Goal: Task Accomplishment & Management: Complete application form

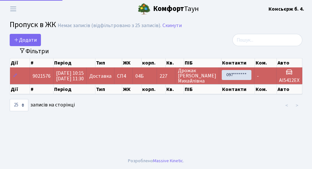
select select "25"
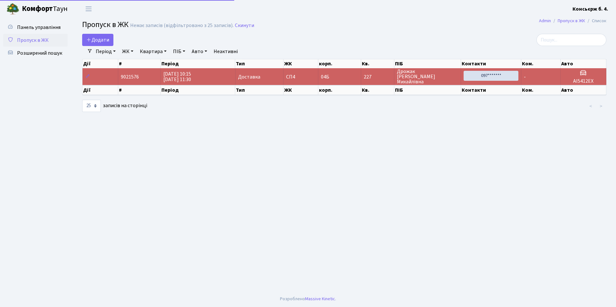
select select "25"
click at [573, 39] on input "search" at bounding box center [571, 40] width 70 height 12
select select "25"
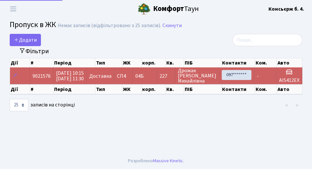
select select "25"
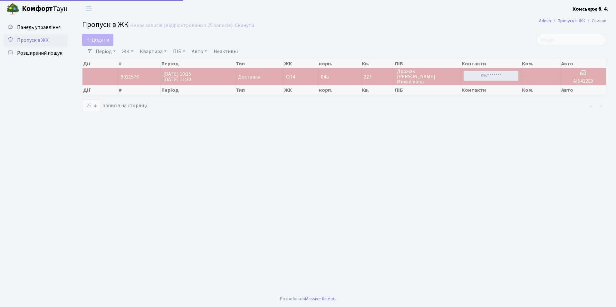
select select "25"
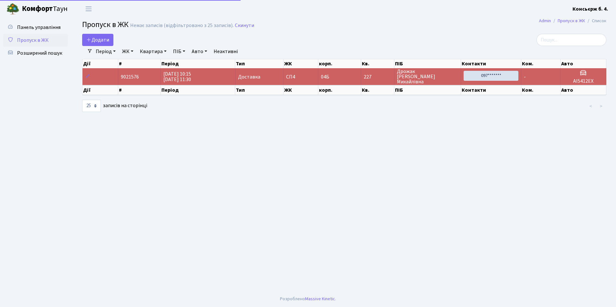
select select "25"
click at [107, 39] on span "Додати" at bounding box center [97, 39] width 23 height 7
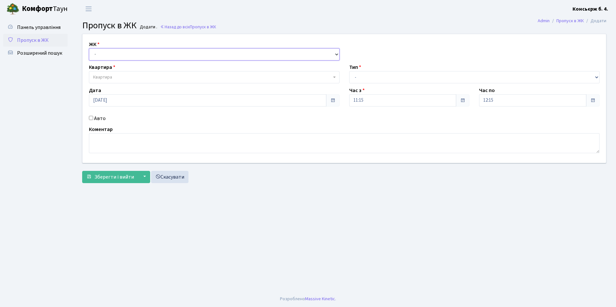
click at [331, 55] on select "- СП4, Столичне шосе, 5" at bounding box center [214, 54] width 251 height 12
click at [287, 81] on span "Квартира" at bounding box center [214, 77] width 251 height 12
click at [202, 89] on input "search" at bounding box center [213, 89] width 247 height 10
type input "2"
type input "194"
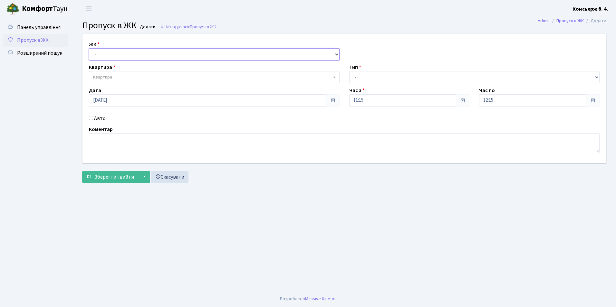
click at [328, 54] on select "- СП4, Столичне шосе, 5" at bounding box center [214, 54] width 251 height 12
select select "325"
click at [89, 48] on select "- СП4, Столичне шосе, 5" at bounding box center [214, 54] width 251 height 12
select select
click at [329, 80] on span "Квартира" at bounding box center [212, 77] width 238 height 6
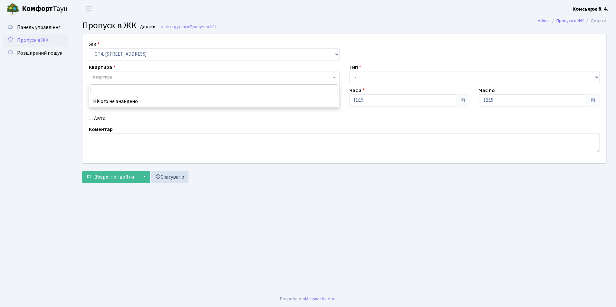
type input "1"
click at [562, 202] on main "Admin Пропуск в ЖК Додати Пропуск в ЖК Додати . Назад до всіх Пропуск в ЖК ЖК -…" at bounding box center [343, 154] width 543 height 273
click at [44, 51] on span "Розширений пошук" at bounding box center [39, 53] width 45 height 7
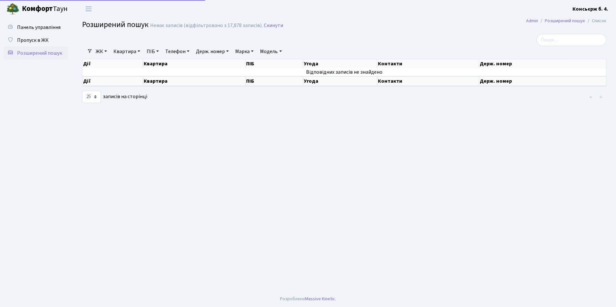
select select "25"
click at [38, 39] on span "Пропуск в ЖК" at bounding box center [33, 40] width 32 height 7
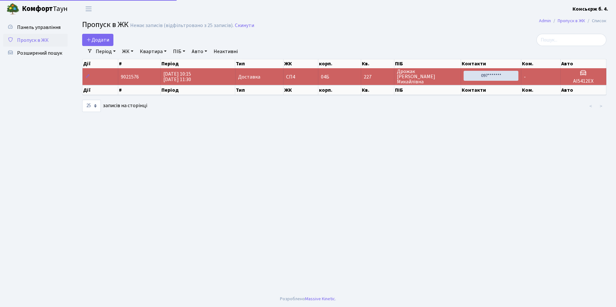
select select "25"
